Goal: Task Accomplishment & Management: Manage account settings

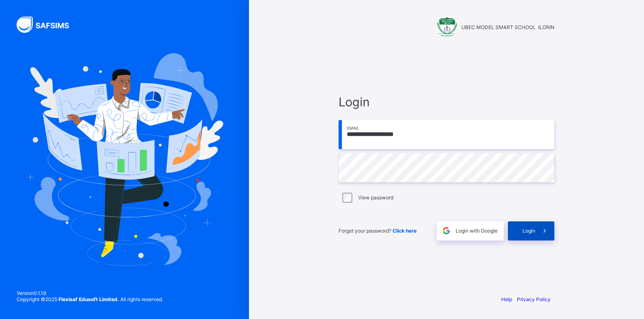
click at [536, 232] on span at bounding box center [544, 230] width 19 height 19
click at [401, 141] on input "email" at bounding box center [447, 134] width 216 height 29
type input "**********"
click at [530, 232] on span "Login" at bounding box center [529, 230] width 13 height 6
click at [405, 232] on span "Click here" at bounding box center [405, 230] width 24 height 6
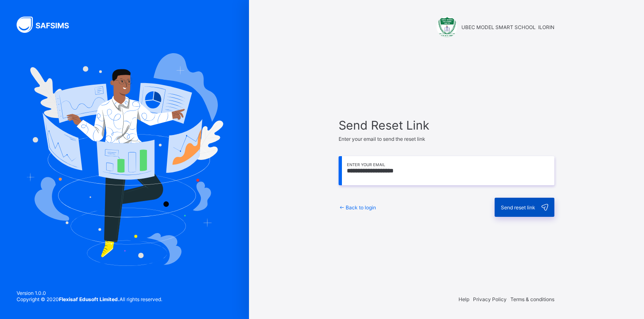
click at [511, 208] on span "Send reset link" at bounding box center [518, 207] width 34 height 6
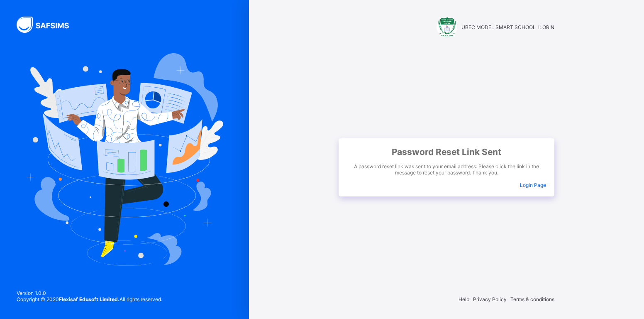
click at [536, 185] on span "Login Page" at bounding box center [533, 185] width 26 height 6
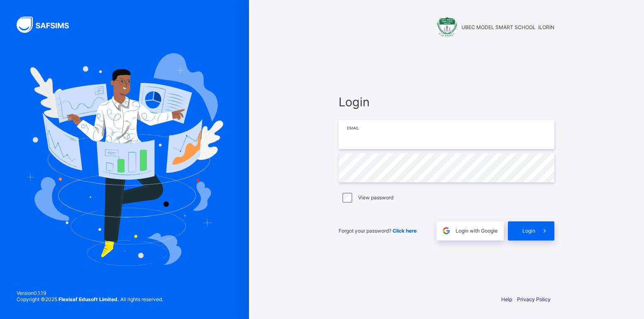
click at [354, 136] on input "email" at bounding box center [447, 134] width 216 height 29
type input "**********"
click at [523, 230] on span "Login" at bounding box center [529, 230] width 13 height 6
click at [537, 230] on span at bounding box center [544, 230] width 19 height 19
click at [413, 230] on span "Click here" at bounding box center [405, 230] width 24 height 6
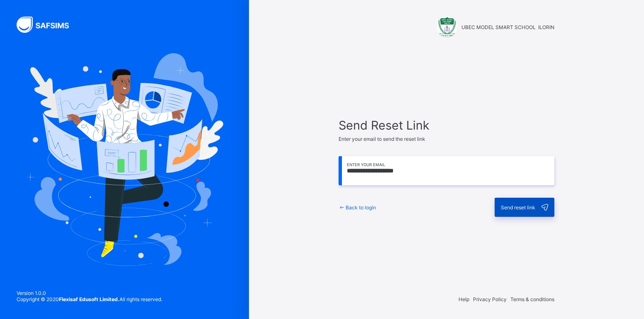
click at [518, 206] on span "Send reset link" at bounding box center [518, 207] width 34 height 6
